Goal: Navigation & Orientation: Find specific page/section

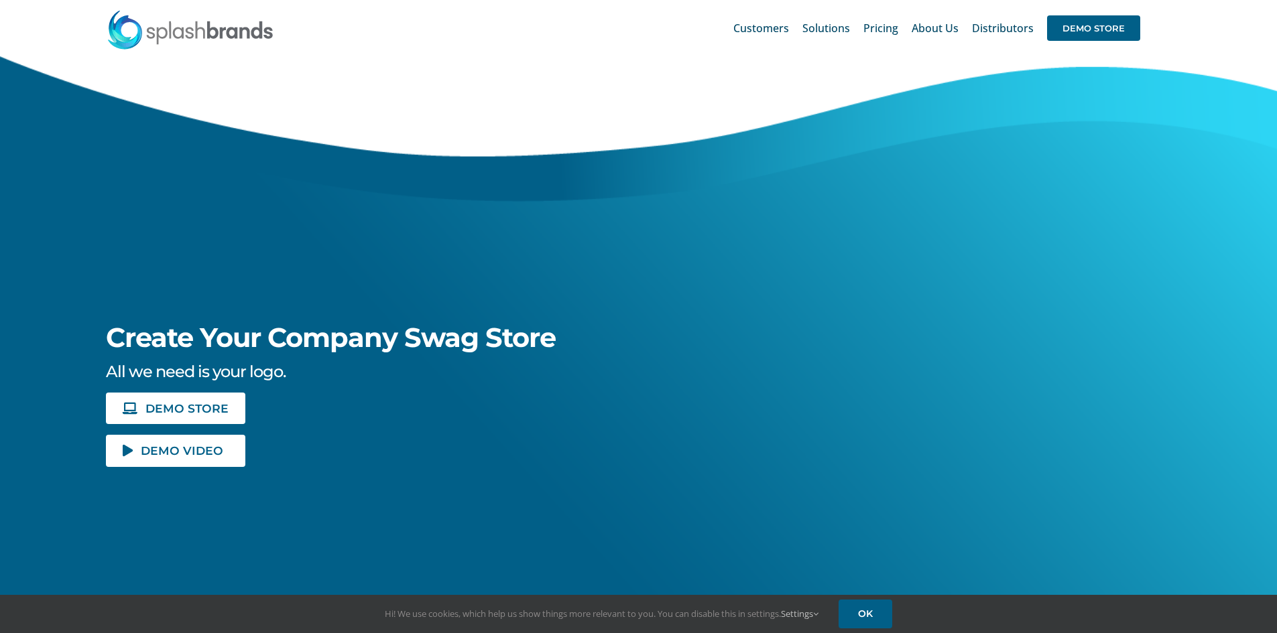
click at [1055, 25] on span "DEMO STORE" at bounding box center [1093, 27] width 93 height 25
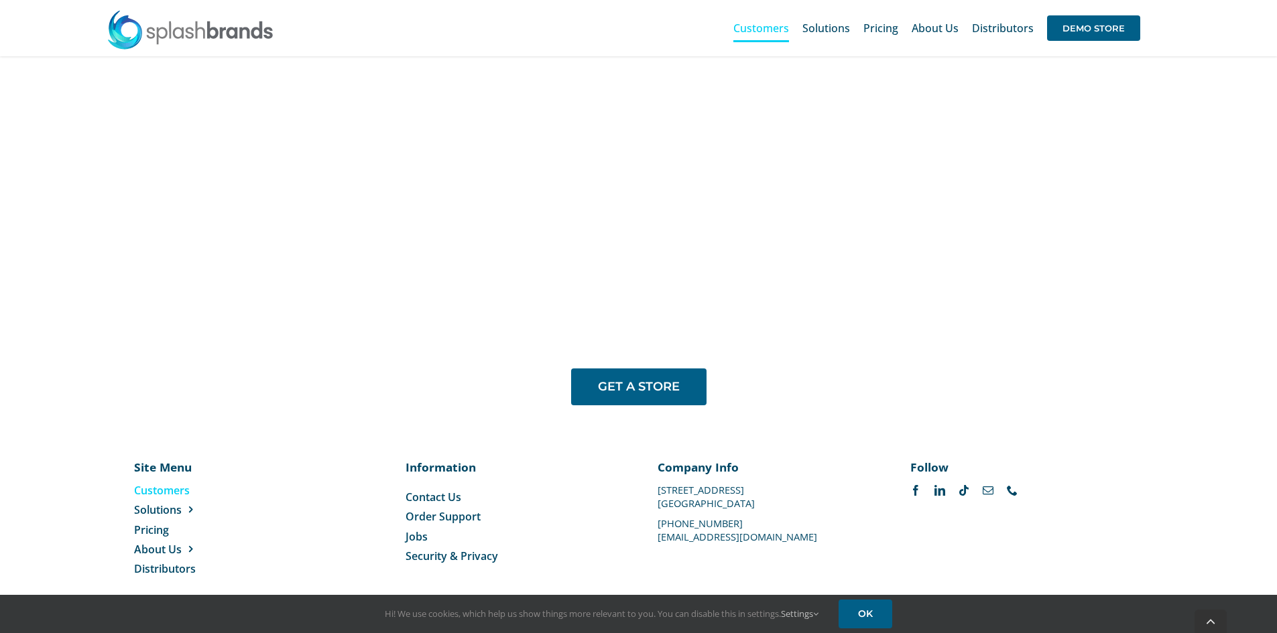
scroll to position [1096, 0]
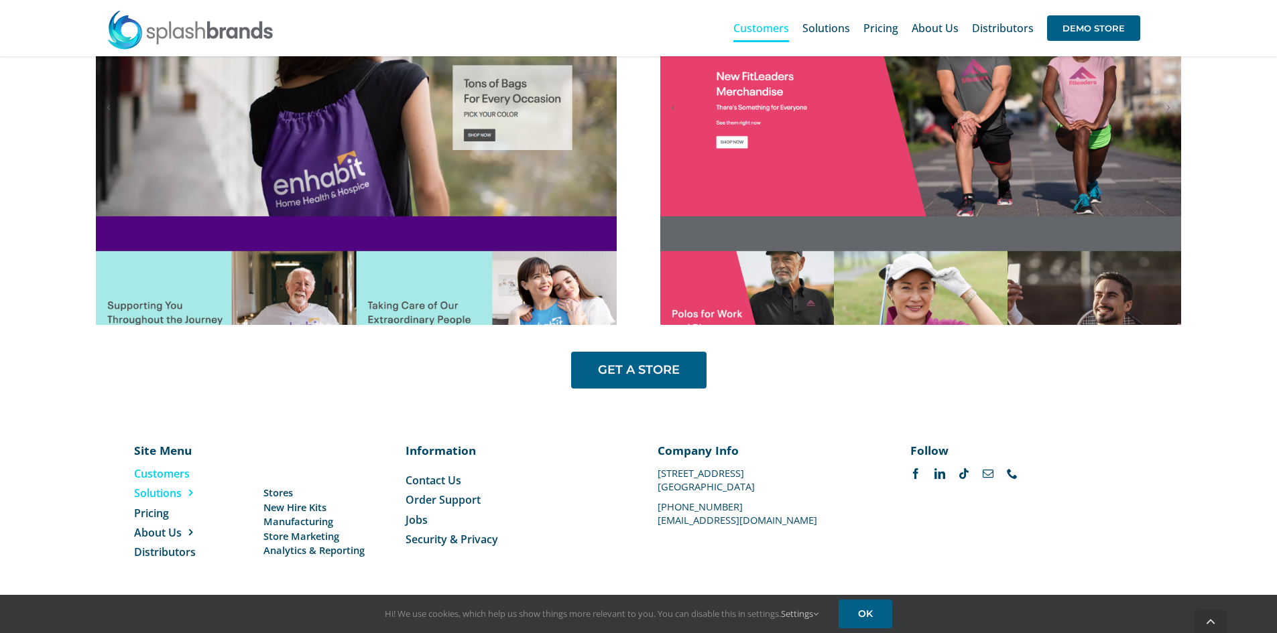
click at [170, 501] on span "Solutions" at bounding box center [158, 493] width 48 height 15
click at [302, 508] on span "New Hire Kits" at bounding box center [294, 508] width 63 height 14
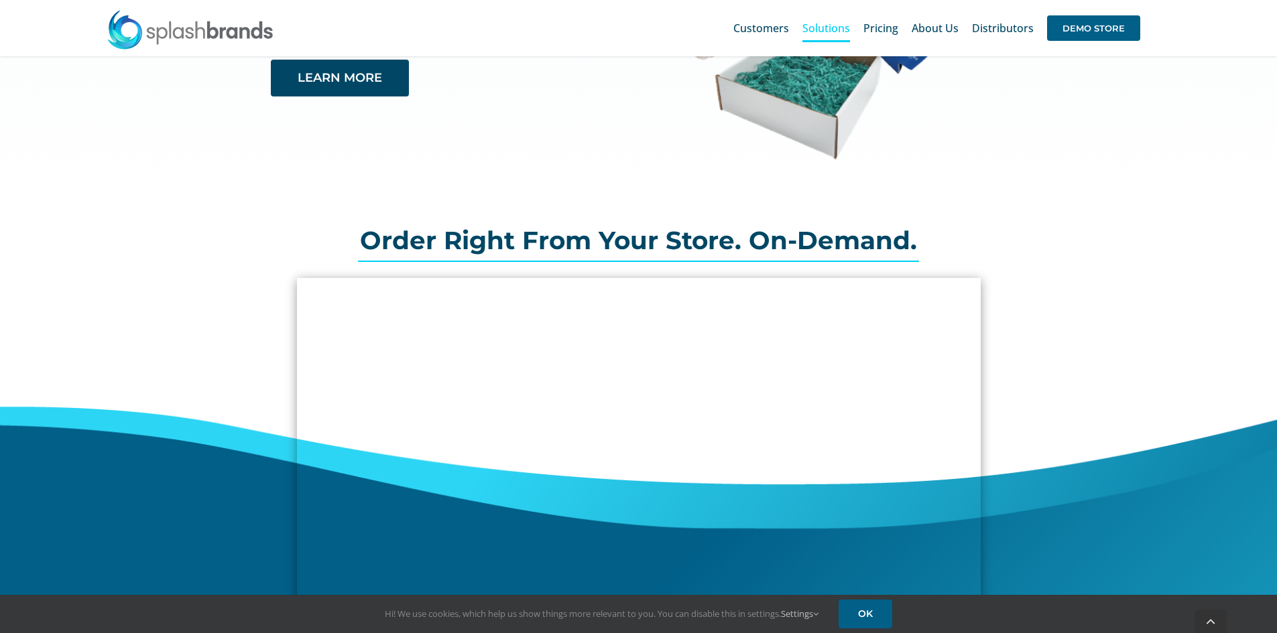
scroll to position [437, 0]
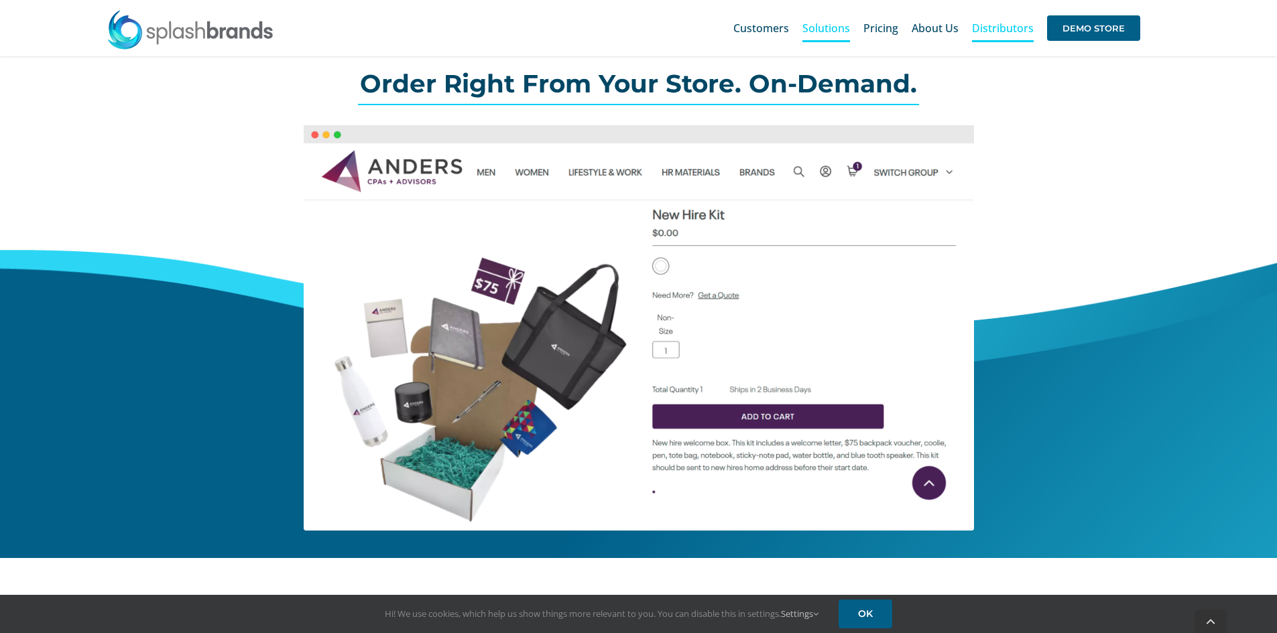
click at [1030, 36] on link "Distributors" at bounding box center [1003, 28] width 62 height 43
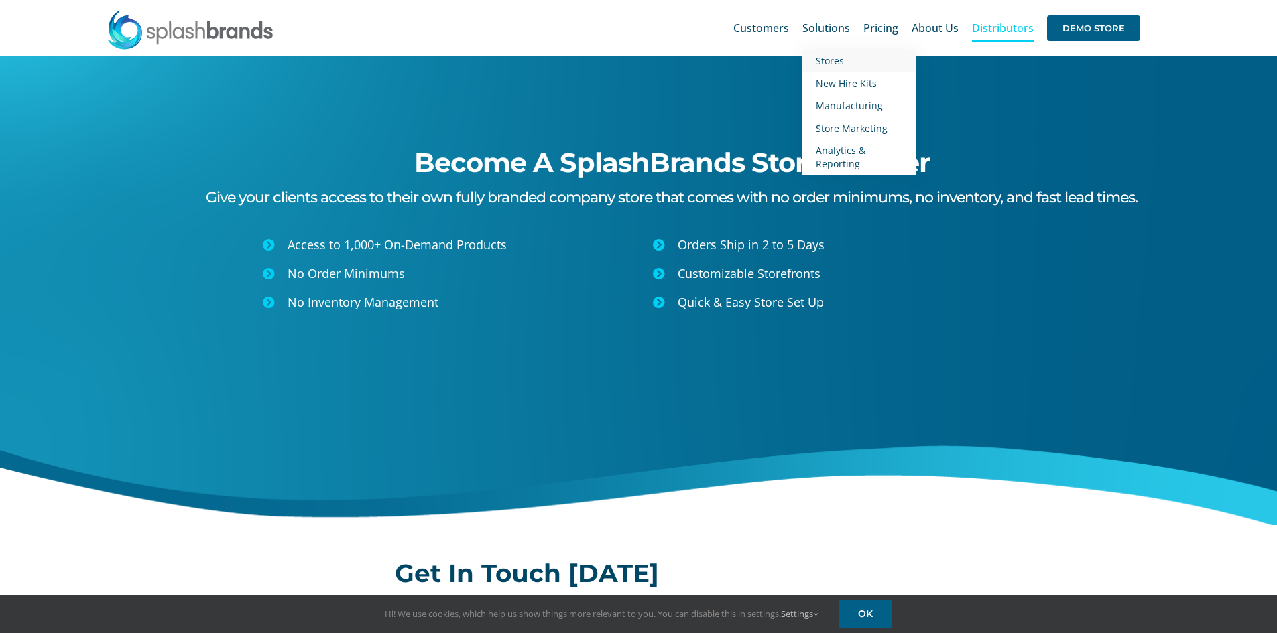
click at [840, 54] on span "Stores" at bounding box center [830, 60] width 28 height 13
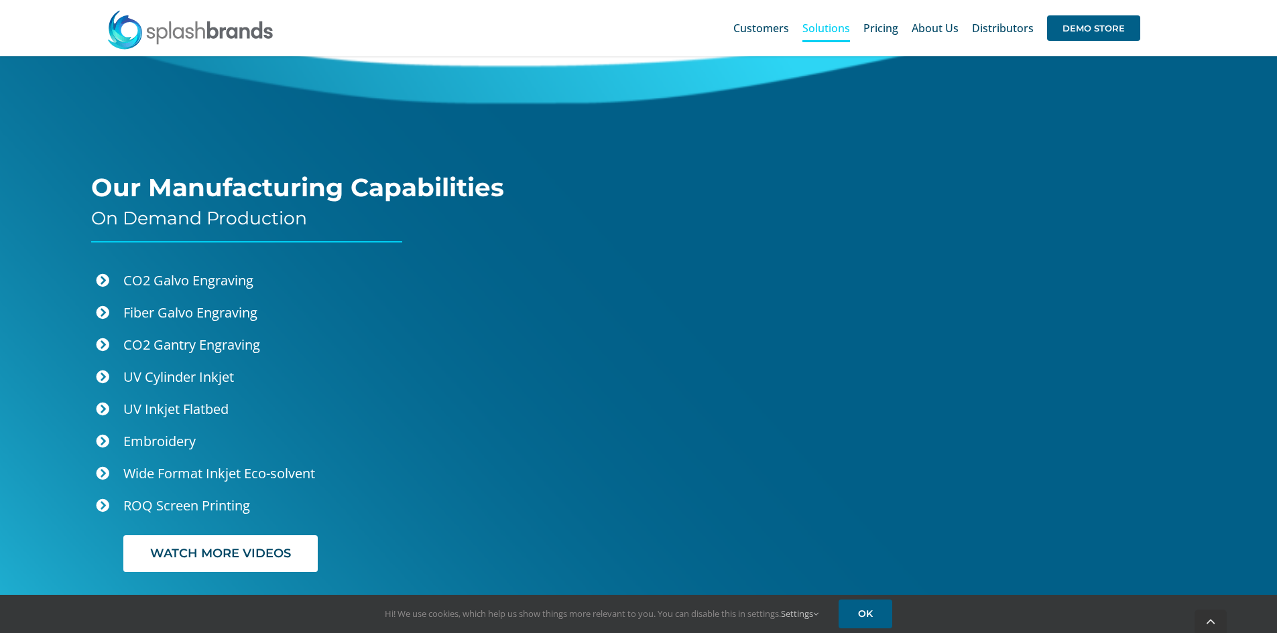
scroll to position [3186, 0]
